Goal: Task Accomplishment & Management: Use online tool/utility

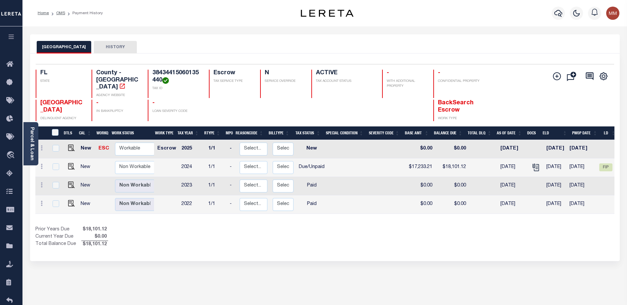
scroll to position [0, 40]
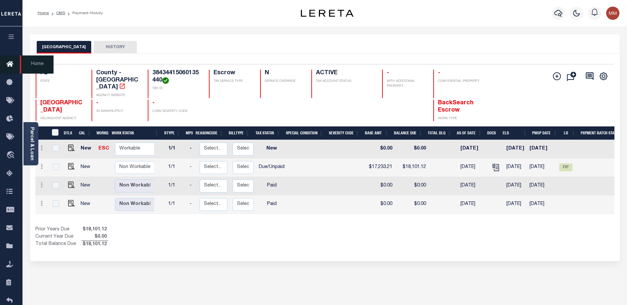
click at [11, 64] on icon at bounding box center [11, 64] width 11 height 8
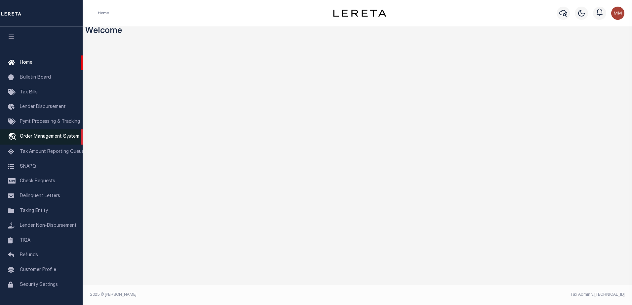
click at [37, 135] on link "travel_explore Order Management System" at bounding box center [41, 137] width 83 height 15
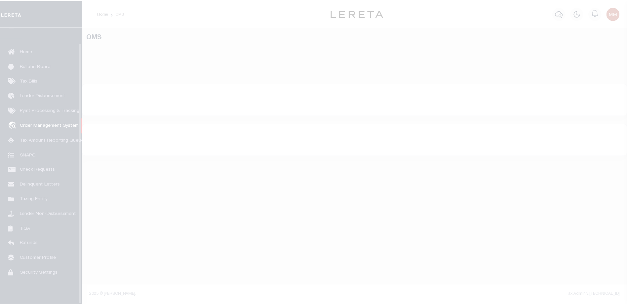
scroll to position [17, 0]
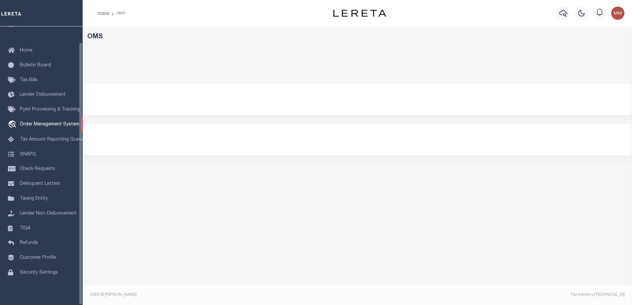
select select "200"
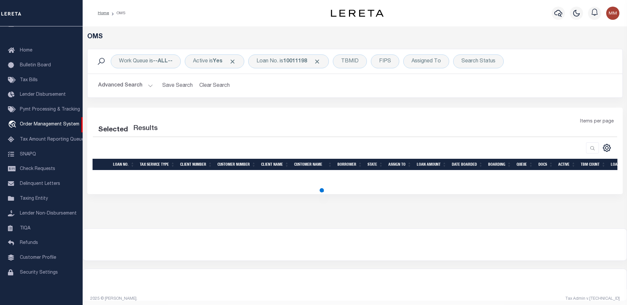
select select "200"
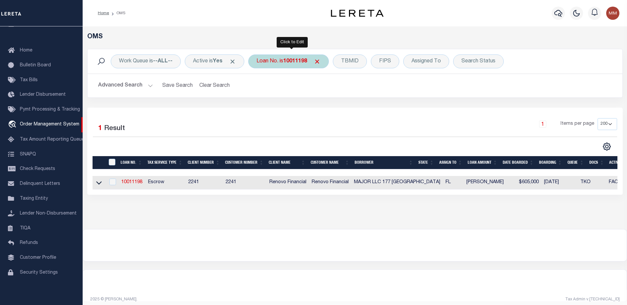
click at [297, 61] on b "10011198" at bounding box center [295, 61] width 24 height 5
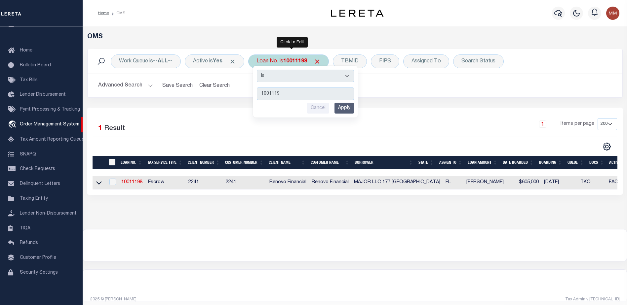
type input "10011198"
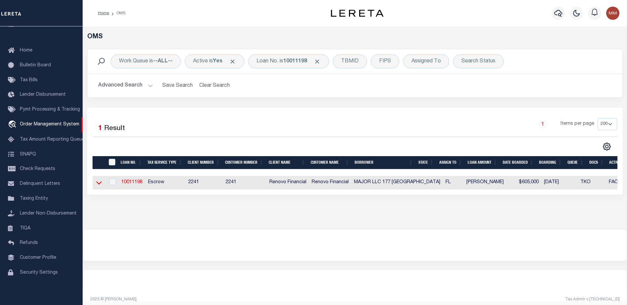
click at [99, 182] on icon at bounding box center [99, 182] width 6 height 7
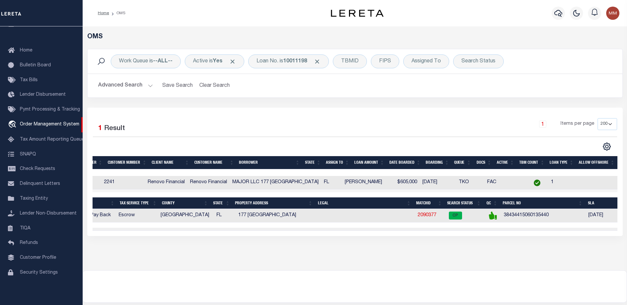
scroll to position [0, 123]
click at [416, 216] on link "2090377" at bounding box center [425, 215] width 19 height 5
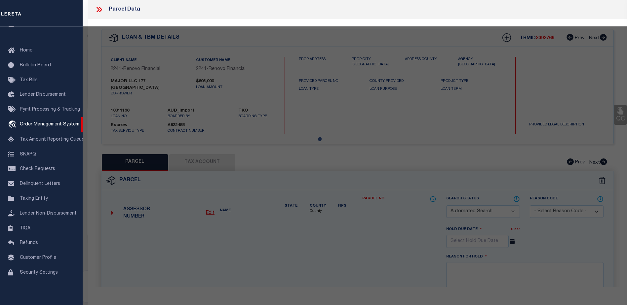
checkbox input "false"
select select "CP"
type input "177 HARVARD MAJOR LLC"
select select "AGW"
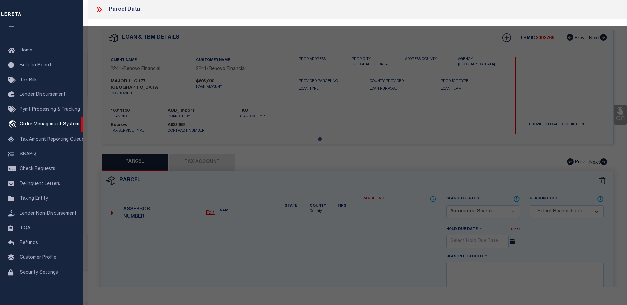
select select "ADD"
type input "177 HARVARD DR"
checkbox input "false"
type input "LAKE WORTH FL 33460"
type textarea "COLLEGE PARK LTS 544 TO 547 INC BLK 13"
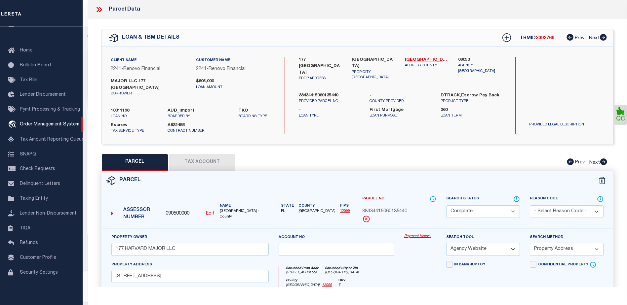
click at [419, 234] on link "Payment History" at bounding box center [420, 237] width 32 height 6
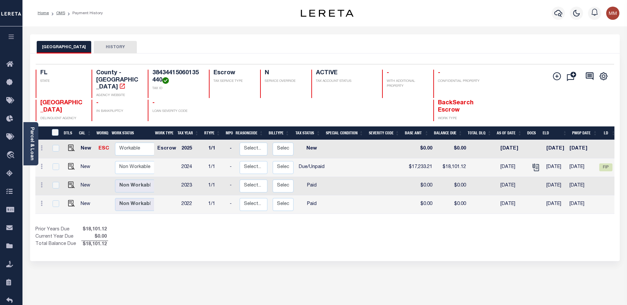
click at [440, 214] on div "DTLS CAL WorkQ Work Status Work Type Tax Year RType MPO ReasonCode BillType Tax…" at bounding box center [324, 188] width 579 height 122
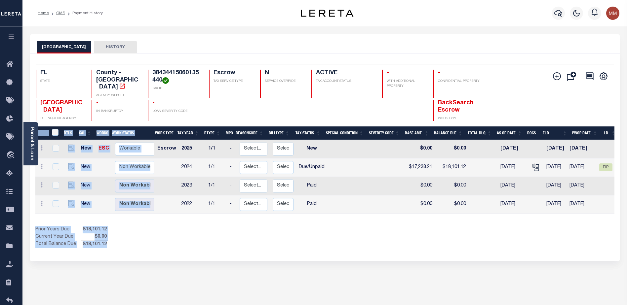
drag, startPoint x: 440, startPoint y: 214, endPoint x: 497, endPoint y: 208, distance: 56.5
click at [497, 208] on div "DTLS CAL WorkQ Work Status Work Type Tax Year RType MPO ReasonCode BillType Tax…" at bounding box center [324, 188] width 579 height 122
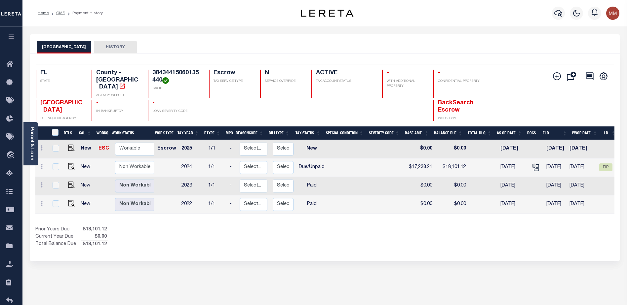
click at [464, 232] on div "Show Tax Lines before Bill Release Date Prior Years Due $18,101.12 Current Year…" at bounding box center [324, 237] width 579 height 22
click at [9, 63] on icon at bounding box center [11, 64] width 11 height 8
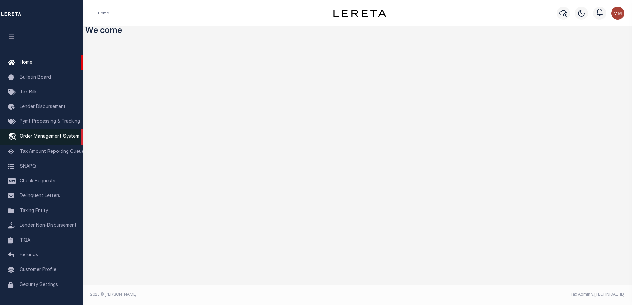
click at [38, 139] on span "Order Management System" at bounding box center [49, 136] width 59 height 5
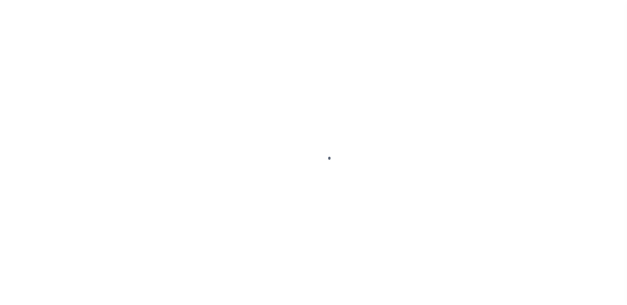
scroll to position [17, 0]
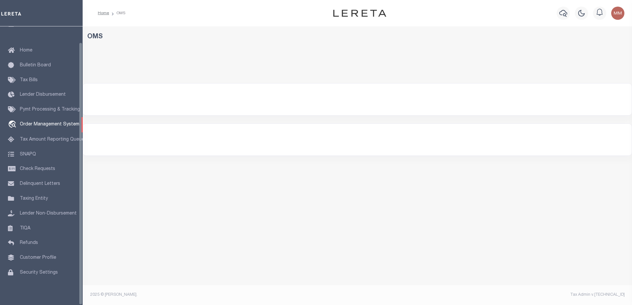
select select "200"
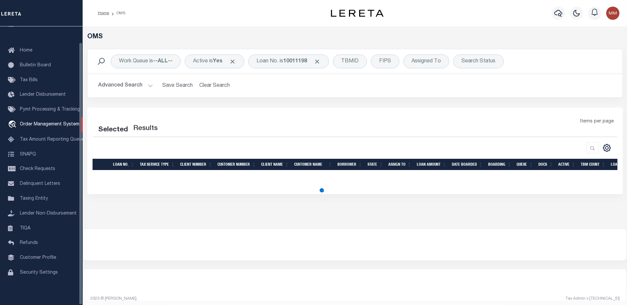
select select "200"
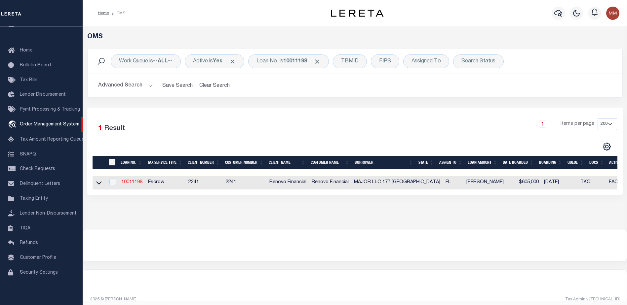
click at [135, 183] on link "10011198" at bounding box center [131, 182] width 21 height 5
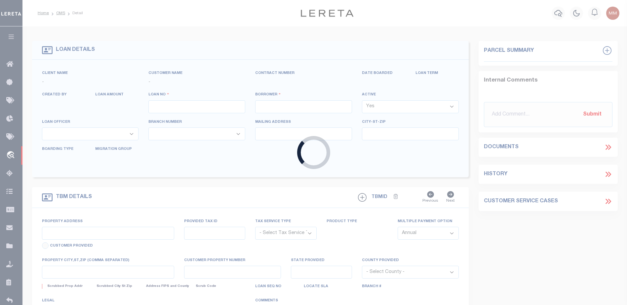
type input "10011198"
type input "MAJOR LLC 177 HARVARD"
select select
type input "4744 GLENWOOD ST"
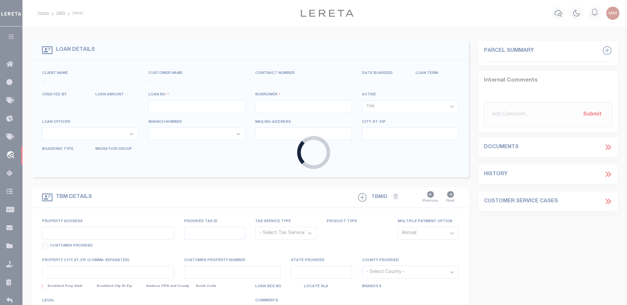
type input "LITTLE NECK NY 11362-1421 NULL"
select select "10"
select select "Escrow"
select select "25067"
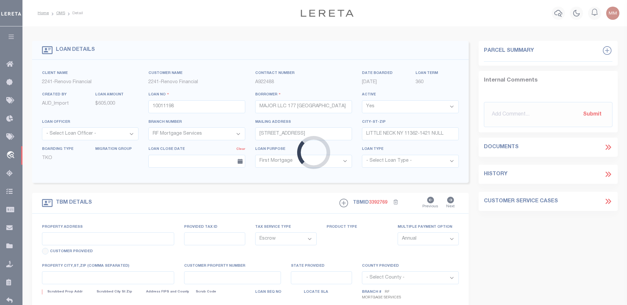
type input "177 HARVARD"
type input "38434415060135440"
select select
type input "LAKE WORTH FL 334606332"
type input "a0kUS000006jpqw"
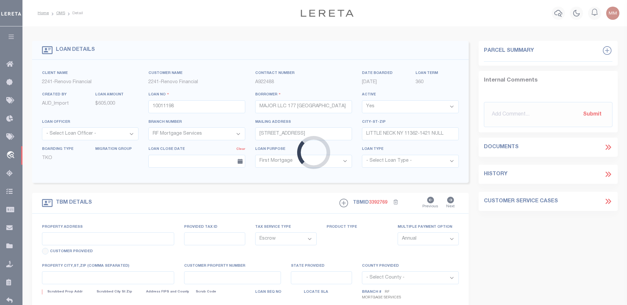
type input "FL"
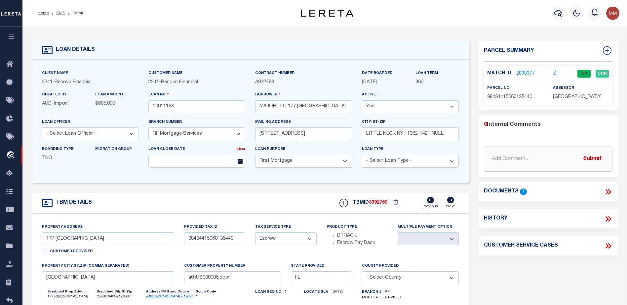
click at [521, 72] on link "2090377" at bounding box center [525, 73] width 19 height 7
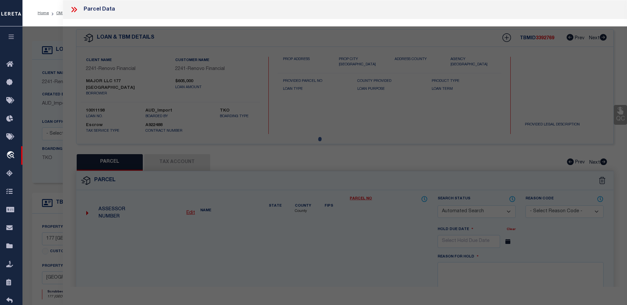
checkbox input "false"
select select "CP"
type input "177 HARVARD MAJOR LLC"
select select "AGW"
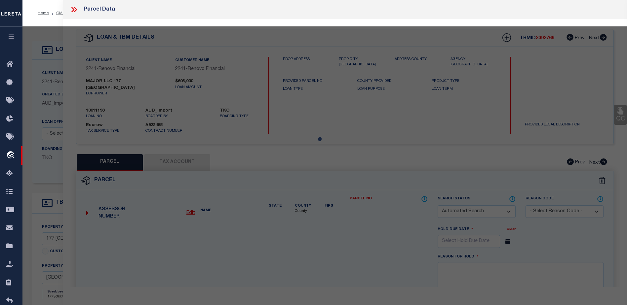
select select "ADD"
type input "177 HARVARD DR"
checkbox input "false"
type input "LAKE WORTH FL 33460"
type textarea "COLLEGE PARK LTS 544 TO 547 INC BLK 13"
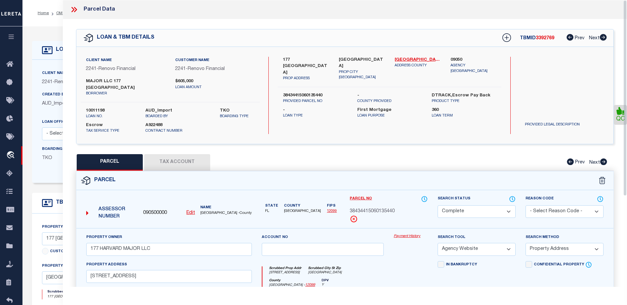
click at [412, 234] on link "Payment History" at bounding box center [411, 237] width 34 height 6
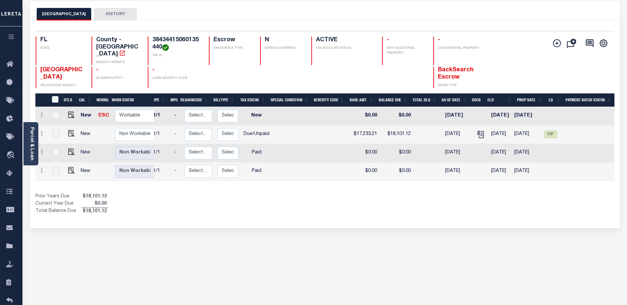
scroll to position [0, 57]
click at [553, 131] on span "FIP" at bounding box center [549, 135] width 13 height 8
checkbox input "true"
